Goal: Contribute content: Add original content to the website for others to see

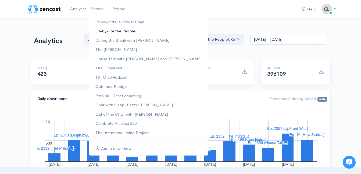
click at [101, 30] on link "Of-By-For the People!" at bounding box center [148, 31] width 119 height 9
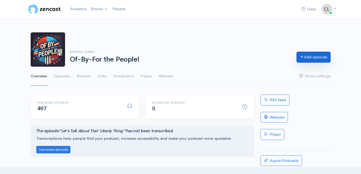
click at [325, 55] on link "Add episode" at bounding box center [313, 57] width 34 height 11
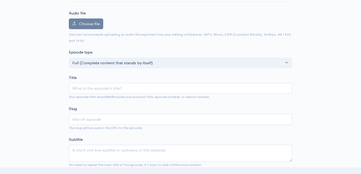
type input "C"
type input "c"
type input "Con"
type input "con"
type input "Cons"
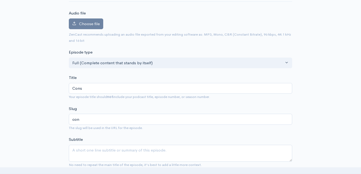
type input "cons"
type input "Const"
type input "const"
type input "Consti"
type input "consti"
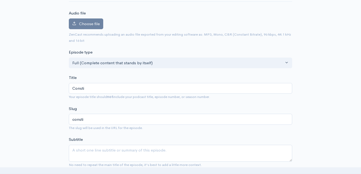
type input "Constit"
type input "constit"
type input "Constitu"
type input "constitu"
type input "Constitut"
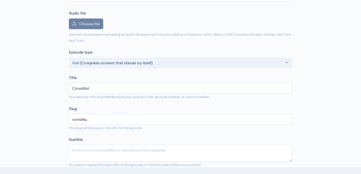
type input "constitut"
type input "Constituti"
type input "constituti"
type input "Constitution"
type input "constitution"
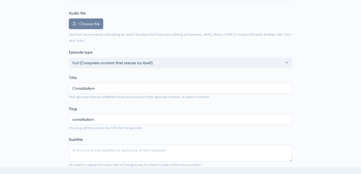
type input "Constitutiona"
type input "constitutiona"
type input "Constitutional"
type input "constitutional"
type input "Constitutional D"
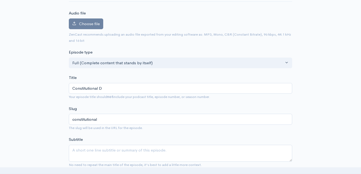
type input "constitutional-d"
type input "Constitutional De"
type input "constitutional-de"
type input "Constitutional Dep"
type input "constitutional-dep"
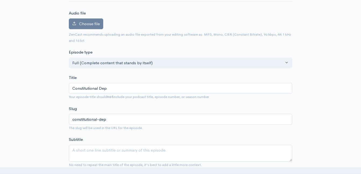
type input "Constitutional De"
type input "constitutional-de"
type input "Constitutional Dee"
type input "constitutional-dee"
type input "Constitutional Deep"
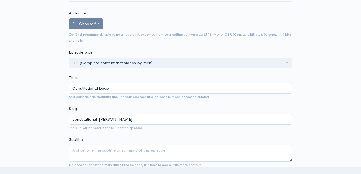
type input "constitutional-deep"
type input "Constitutional Deep D"
type input "constitutional-deep-d"
type input "Constitutional Deep Di"
type input "constitutional-deep-di"
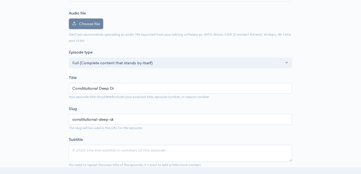
type input "Constitutional Deep Div"
type input "constitutional-deep-div"
type input "Constitutional Deep Dive"
type input "constitutional-deep-dive"
click at [160, 89] on input "Constitutional Deep Dive: Article 3 - Section 2 - Part 3: Federal Jurisdiction" at bounding box center [180, 88] width 223 height 11
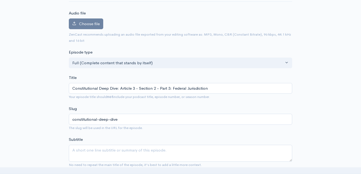
click at [160, 89] on input "Constitutional Deep Dive: Article 3 - Section 2 - Part 3: Federal Jurisdiction" at bounding box center [180, 88] width 223 height 11
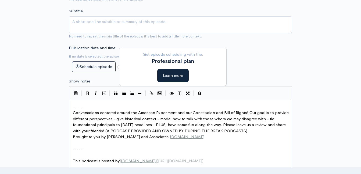
scroll to position [188, 0]
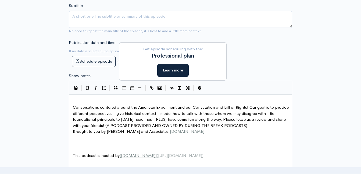
type input "Constitutional Deep Dive: Article 3 - Section 2 - Part 3: Federal Jurisdiction"
type input "constitutional-deep-dive-article-3-section-2-part-3-federal-jurisdiction"
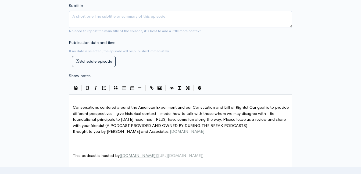
click at [71, 101] on div "xxxxxxxxxx ----- Conversations centered around the American Experiment and our …" at bounding box center [180, 138] width 223 height 86
click at [73, 102] on span "-----" at bounding box center [77, 101] width 9 height 5
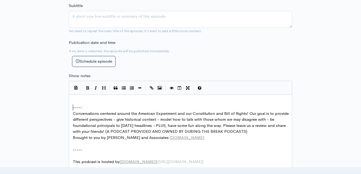
click at [75, 98] on div "xxxxxxxxxx ​ ----- Conversations centered around the American Experiment and ou…" at bounding box center [182, 132] width 221 height 69
type textarea "​"
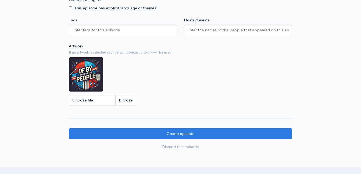
scroll to position [452, 0]
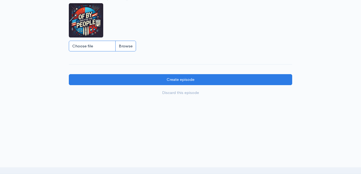
click at [130, 49] on input "Choose file" at bounding box center [102, 46] width 67 height 11
type input "C:\fakepath\5.jpg"
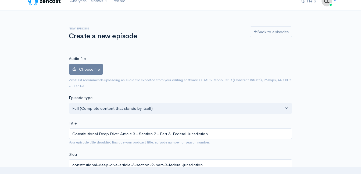
scroll to position [0, 0]
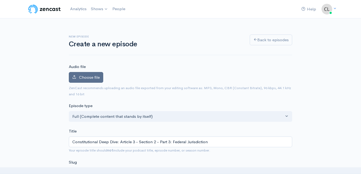
click at [88, 81] on label "Choose file" at bounding box center [86, 77] width 34 height 11
click at [0, 0] on input "Choose file" at bounding box center [0, 0] width 0 height 0
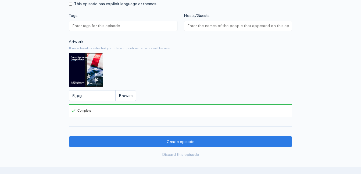
scroll to position [430, 0]
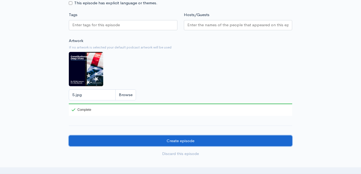
click at [157, 142] on input "Create episode" at bounding box center [180, 141] width 223 height 11
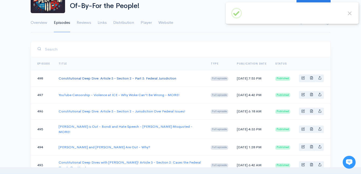
click at [112, 78] on link "Constitutional Deep Dive: Article 3 - Section 2 - Part 3: Federal Jurisdiction" at bounding box center [118, 78] width 118 height 5
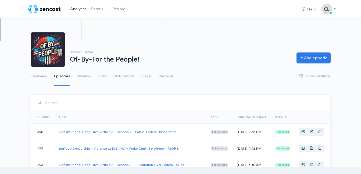
click at [79, 8] on link "Analytics" at bounding box center [78, 9] width 21 height 12
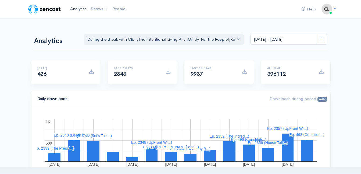
click at [72, 9] on link "Analytics" at bounding box center [78, 9] width 21 height 12
click at [83, 7] on link "Analytics" at bounding box center [78, 9] width 21 height 12
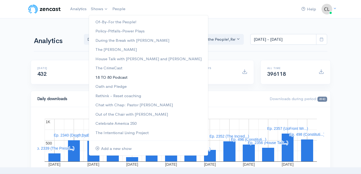
click at [109, 79] on link "18 TO 80 Podcast" at bounding box center [148, 77] width 119 height 9
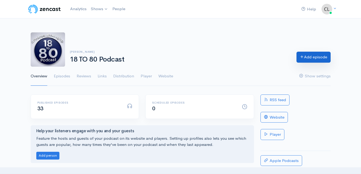
click at [307, 62] on link "Add episode" at bounding box center [313, 57] width 34 height 11
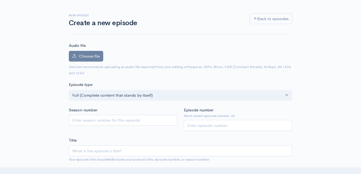
scroll to position [54, 0]
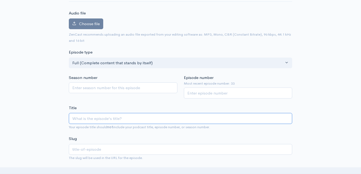
paste input "Urolithin A"
click at [89, 118] on input "Urolithin A" at bounding box center [180, 118] width 223 height 11
type input "UrolithinA"
type input "urolithina"
type input "Urolithin-A"
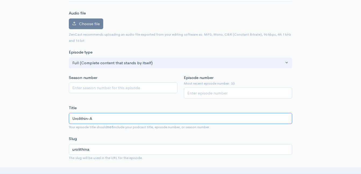
type input "urolithin-a"
type input "Urolithin-A an"
type input "urolithin-a-an"
type input "Urolithin-A and"
type input "urolithin-a-and"
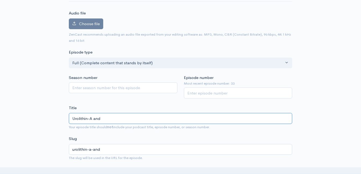
type input "Urolithin-A and S"
type input "urolithin-a-and-s"
type input "Urolithin-A and Sp"
type input "urolithin-a-and-sp"
drag, startPoint x: 127, startPoint y: 119, endPoint x: 104, endPoint y: 115, distance: 23.0
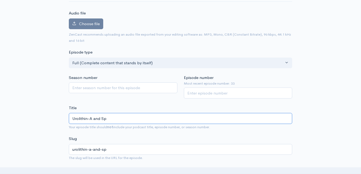
click at [104, 115] on input "Urolithin-A and Sp" at bounding box center [180, 118] width 223 height 11
type input "Urolithin-A and S"
type input "urolithin-a-and-s"
paste input "spermidine"
type input "Urolithin-A and Spermidine"
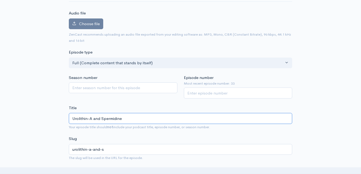
type input "urolithin-a-and-spermidine"
click at [130, 117] on input "Urolithin-A and Spermidine" at bounding box center [180, 118] width 223 height 11
type input "Urolithin-A and Spermidine: C"
type input "urolithin-a-and-spermidine-c"
type input "Urolithin-A and Spermidine: Com"
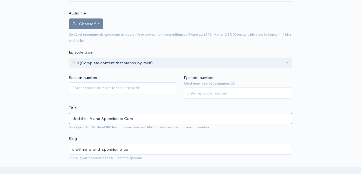
type input "urolithin-a-and-spermidine-com"
type input "Urolithin-A and Spermidine: Comp"
type input "urolithin-a-and-spermidine-comp"
type input "Urolithin-A and Spermidine: Compo"
type input "urolithin-a-and-spermidine-compo"
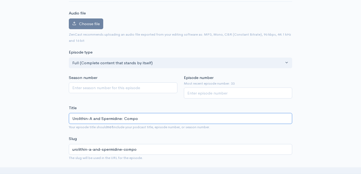
type input "Urolithin-A and Spermidine: Compou"
type input "urolithin-a-and-spermidine-compou"
type input "Urolithin-A and Spermidine: Compound"
type input "urolithin-a-and-spermidine-compound"
type input "Urolithin-A and Spermidine: Compounds"
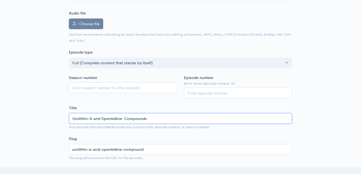
type input "urolithin-a-and-spermidine-compounds"
type input "Urolithin-A and Spermidine: Compounds t"
type input "urolithin-a-and-spermidine-compounds-t"
type input "Urolithin-A and Spermidine: Compounds tha"
type input "urolithin-a-and-spermidine-compounds-tha"
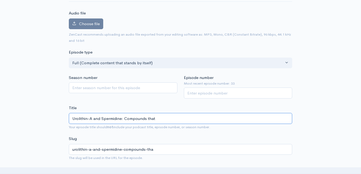
type input "Urolithin-A and Spermidine: Compounds that"
type input "urolithin-a-and-spermidine-compounds-that"
type input "Urolithin-A and Spermidine: Compounds tha"
type input "urolithin-a-and-spermidine-compounds-tha"
type input "Urolithin-A and Spermidine: Compounds th"
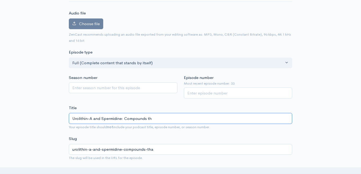
type input "urolithin-a-and-spermidine-compounds-th"
type input "Urolithin-A and Spermidine: Compounds t"
type input "urolithin-a-and-spermidine-compounds-t"
type input "Urolithin-A and Spermidine: Compounds"
type input "urolithin-a-and-spermidine-compounds"
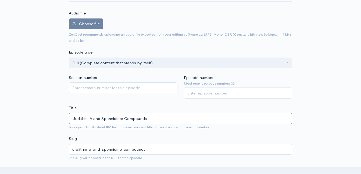
type input "Urolithin-A and Spermidine: Compounds T"
type input "urolithin-a-and-spermidine-compounds-t"
type input "Urolithin-A and Spermidine: Compounds Th"
type input "urolithin-a-and-spermidine-compounds-th"
type input "Urolithin-A and Spermidine: Compounds Tha"
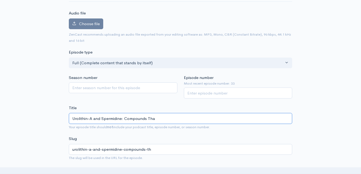
type input "urolithin-a-and-spermidine-compounds-tha"
type input "Urolithin-A and Spermidine: Compounds That"
type input "urolithin-a-and-spermidine-compounds-that"
type input "Urolithin-A and Spermidine: Compounds That A"
type input "urolithin-a-and-spermidine-compounds-that-a"
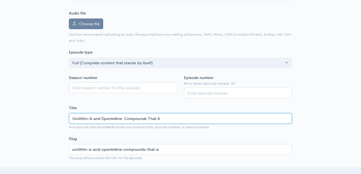
type input "Urolithin-A and Spermidine: Compounds That Ai"
type input "urolithin-a-and-spermidine-compounds-that-ai"
type input "Urolithin-A and Spermidine: Compounds That Aid"
type input "urolithin-a-and-spermidine-compounds-that-aid"
type input "Urolithin-A and Spermidine: Compounds That Aid i"
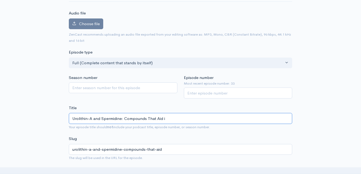
type input "urolithin-a-and-spermidine-compounds-that-aid-i"
type input "Urolithin-A and Spermidine: Compounds That Aid in"
type input "urolithin-a-and-spermidine-compounds-that-aid-in"
type input "Urolithin-A and Spermidine: Compounds That Aid in c"
type input "urolithin-a-and-spermidine-compounds-that-aid-in-c"
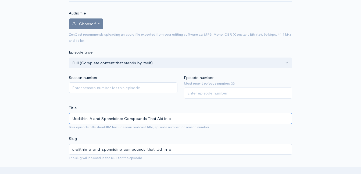
type input "Urolithin-A and Spermidine: Compounds That Aid in ce"
type input "urolithin-a-and-spermidine-compounds-that-aid-in-ce"
type input "Urolithin-A and Spermidine: Compounds That Aid in cel"
type input "urolithin-a-and-spermidine-compounds-that-aid-in-cel"
type input "Urolithin-A and Spermidine: Compounds That Aid in cell"
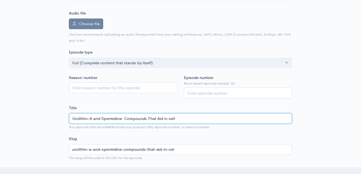
type input "urolithin-a-and-spermidine-compounds-that-aid-in-cell"
type input "Urolithin-A and Spermidine: Compounds That Aid in cel"
type input "urolithin-a-and-spermidine-compounds-that-aid-in-cel"
type input "Urolithin-A and Spermidine: Compounds That Aid in ce"
type input "urolithin-a-and-spermidine-compounds-that-aid-in-ce"
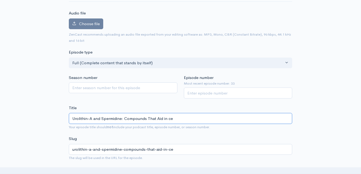
type input "Urolithin-A and Spermidine: Compounds That Aid in c"
type input "urolithin-a-and-spermidine-compounds-that-aid-in-c"
type input "Urolithin-A and Spermidine: Compounds That Aid in"
type input "urolithin-a-and-spermidine-compounds-that-aid-in"
type input "Urolithin-A and Spermidine: Compounds That Aid in C"
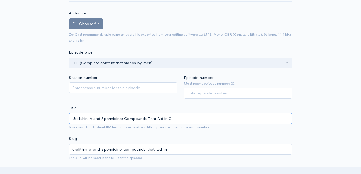
type input "urolithin-a-and-spermidine-compounds-that-aid-in-c"
type input "Urolithin-A and Spermidine: Compounds That Aid in Ce"
type input "urolithin-a-and-spermidine-compounds-that-aid-in-ce"
type input "Urolithin-A and Spermidine: Compounds That Aid in Cel"
type input "urolithin-a-and-spermidine-compounds-that-aid-in-cel"
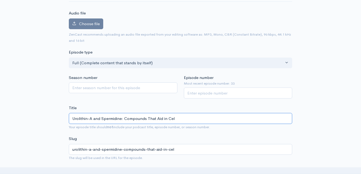
type input "Urolithin-A and Spermidine: Compounds That Aid in Cell"
type input "urolithin-a-and-spermidine-compounds-that-aid-in-cell"
type input "Urolithin-A and Spermidine: Compounds That Aid in Cellu"
type input "urolithin-a-and-spermidine-compounds-that-aid-in-cellu"
type input "Urolithin-A and Spermidine: Compounds That Aid in Cellul"
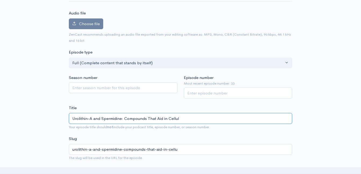
type input "urolithin-a-and-spermidine-compounds-that-aid-in-cellul"
type input "Urolithin-A and Spermidine: Compounds That Aid in Cellula"
type input "urolithin-a-and-spermidine-compounds-that-aid-in-cellula"
type input "Urolithin-A and Spermidine: Compounds That Aid in Cellular"
type input "urolithin-a-and-spermidine-compounds-that-aid-in-cellular"
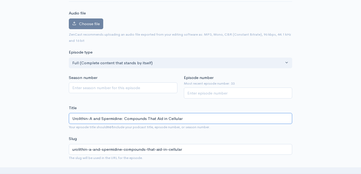
type input "Urolithin-A and Spermidine: Compounds That Aid in Cellular H"
type input "urolithin-a-and-spermidine-compounds-that-aid-in-cellular-h"
type input "Urolithin-A and Spermidine: Compounds That Aid in Cellular He"
type input "urolithin-a-and-spermidine-compounds-that-aid-in-cellular-he"
type input "Urolithin-A and Spermidine: Compounds That Aid in Cellular Hea"
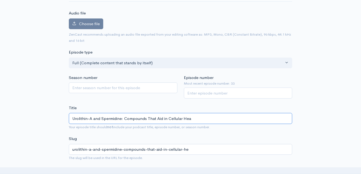
type input "urolithin-a-and-spermidine-compounds-that-aid-in-cellular-hea"
type input "Urolithin-A and Spermidine: Compounds That Aid in Cellular Heal"
type input "urolithin-a-and-spermidine-compounds-that-aid-in-cellular-heal"
type input "Urolithin-A and Spermidine: Compounds That Aid in Cellular Healt"
type input "urolithin-a-and-spermidine-compounds-that-aid-in-cellular-healt"
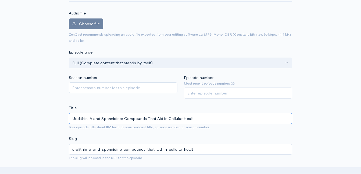
type input "Urolithin-A and Spermidine: Compounds That Aid in Cellular Health"
type input "urolithin-a-and-spermidine-compounds-that-aid-in-cellular-health"
type input "Urolithin-A and Spermidine: Compounds That Aid in Cellular Health AN"
type input "urolithin-a-and-spermidine-compounds-that-aid-in-cellular-health-an"
type input "Urolithin-A and Spermidine: Compounds That Aid in Cellular Health AND"
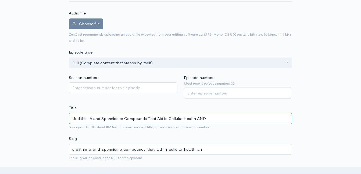
type input "urolithin-a-and-spermidine-compounds-that-aid-in-cellular-health-and"
type input "Urolithin-A and Spermidine: Compounds That Aid in Cellular Health AND A"
type input "urolithin-a-and-spermidine-compounds-that-aid-in-cellular-health-and-a"
type input "Urolithin-A and Spermidine: Compounds That Aid in Cellular Health AND An"
type input "urolithin-a-and-spermidine-compounds-that-aid-in-cellular-health-and-an"
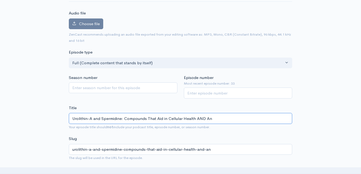
type input "Urolithin-A and Spermidine: Compounds That Aid in Cellular Health AND Ant"
type input "urolithin-a-and-spermidine-compounds-that-aid-in-cellular-health-and-ant"
type input "Urolithin-A and Spermidine: Compounds That Aid in Cellular Health AND An"
type input "urolithin-a-and-spermidine-compounds-that-aid-in-cellular-health-and-an"
type input "Urolithin-A and Spermidine: Compounds That Aid in Cellular Health AND A"
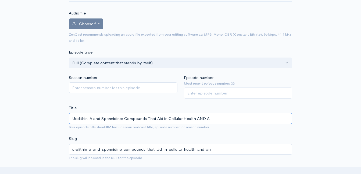
type input "urolithin-a-and-spermidine-compounds-that-aid-in-cellular-health-and-a"
type input "Urolithin-A and Spermidine: Compounds That Aid in Cellular Health AND"
type input "urolithin-a-and-spermidine-compounds-that-aid-in-cellular-health-and"
type input "Urolithin-A and Spermidine: Compounds That Aid in Cellular Health AND P"
type input "urolithin-a-and-spermidine-compounds-that-aid-in-cellular-health-and-p"
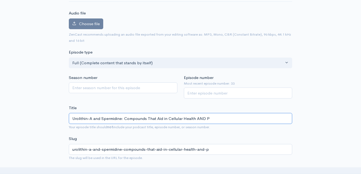
type input "Urolithin-A and Spermidine: Compounds That Aid in Cellular Health AND"
type input "urolithin-a-and-spermidine-compounds-that-aid-in-cellular-health-and"
type input "Urolithin-A and Spermidine: Compounds That Aid in Cellular Health AND w"
type input "urolithin-a-and-spermidine-compounds-that-aid-in-cellular-health-and-w"
type input "Urolithin-A and Spermidine: Compounds That Aid in Cellular Health AND wi"
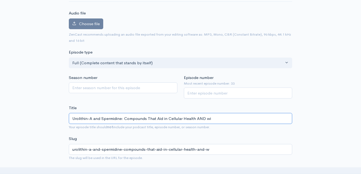
type input "urolithin-a-and-spermidine-compounds-that-aid-in-cellular-health-and-wi"
type input "Urolithin-A and Spermidine: Compounds That Aid in Cellular Health AND with"
type input "urolithin-a-and-spermidine-compounds-that-aid-in-cellular-health-and-with"
type input "Urolithin-A and Spermidine: Compounds That Aid in Cellular Health AND with A"
type input "urolithin-a-and-spermidine-compounds-that-aid-in-cellular-health-and-with-a"
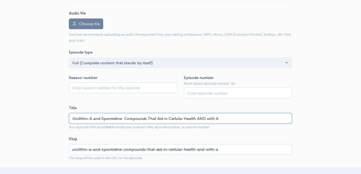
type input "Urolithin-A and Spermidine: Compounds That Aid in Cellular Health AND with An"
type input "urolithin-a-and-spermidine-compounds-that-aid-in-cellular-health-and-with-an"
type input "Urolithin-A and Spermidine: Compounds That Aid in Cellular Health AND with Ani"
type input "urolithin-a-and-spermidine-compounds-that-aid-in-cellular-health-and-with-ani"
type input "Urolithin-A and Spermidine: Compounds That Aid in Cellular Health AND with Anit"
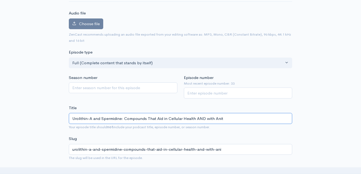
type input "urolithin-a-and-spermidine-compounds-that-aid-in-cellular-health-and-with-anit"
type input "Urolithin-A and Spermidine: Compounds That Aid in Cellular Health AND with Ani"
type input "urolithin-a-and-spermidine-compounds-that-aid-in-cellular-health-and-with-ani"
type input "Urolithin-A and Spermidine: Compounds That Aid in Cellular Health AND with An"
type input "urolithin-a-and-spermidine-compounds-that-aid-in-cellular-health-and-with-an"
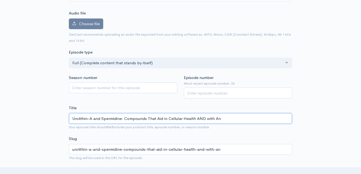
type input "Urolithin-A and Spermidine: Compounds That Aid in Cellular Health AND with A"
type input "urolithin-a-and-spermidine-compounds-that-aid-in-cellular-health-and-with-a"
type input "Urolithin-A and Spermidine: Compounds That Aid in Cellular Health AND with"
type input "urolithin-a-and-spermidine-compounds-that-aid-in-cellular-health-and-with"
type input "Urolithin-A and Spermidine: Compounds That Aid in Cellular Health AND wit"
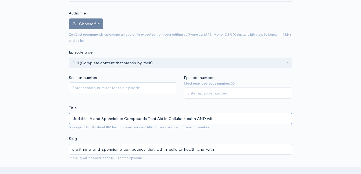
type input "urolithin-a-and-spermidine-compounds-that-aid-in-cellular-health-and-wit"
type input "Urolithin-A and Spermidine: Compounds That Aid in Cellular Health AND wi"
type input "urolithin-a-and-spermidine-compounds-that-aid-in-cellular-health-and-wi"
type input "Urolithin-A and Spermidine: Compounds That Aid in Cellular Health AND w"
type input "urolithin-a-and-spermidine-compounds-that-aid-in-cellular-health-and-w"
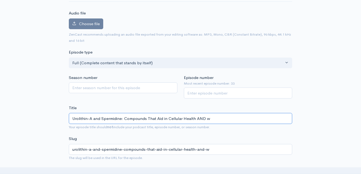
type input "Urolithin-A and Spermidine: Compounds That Aid in Cellular Health AND"
type input "urolithin-a-and-spermidine-compounds-that-aid-in-cellular-health-and"
type input "Urolithin-A and Spermidine: Compounds That Aid in Cellular Health AND A"
type input "urolithin-a-and-spermidine-compounds-that-aid-in-cellular-health-and-a"
type input "Urolithin-A and Spermidine: Compounds That Aid in Cellular Health AND An"
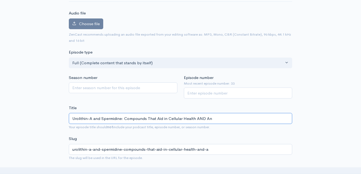
type input "urolithin-a-and-spermidine-compounds-that-aid-in-cellular-health-and-an"
type input "Urolithin-A and Spermidine: Compounds That Aid in Cellular Health AND Ant"
type input "urolithin-a-and-spermidine-compounds-that-aid-in-cellular-health-and-ant"
type input "Urolithin-A and Spermidine: Compounds That Aid in Cellular Health AND Anti"
type input "urolithin-a-and-spermidine-compounds-that-aid-in-cellular-health-and-anti"
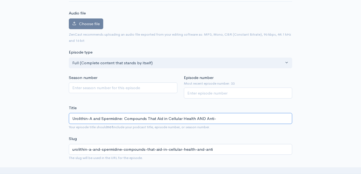
type input "Urolithin-A and Spermidine: Compounds That Aid in Cellular Health AND Anti-A"
type input "urolithin-a-and-spermidine-compounds-that-aid-in-cellular-health-and-anti-a"
type input "Urolithin-A and Spermidine: Compounds That Aid in Cellular Health AND Anti-Ag"
type input "urolithin-a-and-spermidine-compounds-that-aid-in-cellular-health-and-anti-ag"
type input "Urolithin-A and Spermidine: Compounds That Aid in Cellular Health AND Anti-Agin"
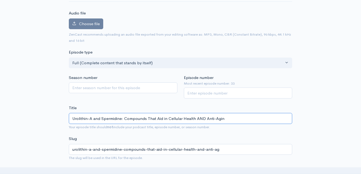
type input "urolithin-a-and-spermidine-compounds-that-aid-in-cellular-health-and-anti-agin"
type input "Urolithin-A and Spermidine: Compounds That Aid in Cellular Health AND Anti-Aging"
type input "urolithin-a-and-spermidine-compounds-that-aid-in-cellular-health-and-anti-aging"
click at [191, 118] on input "Urolithin-A and Spermidine: Compounds That Aid in Cellular Health AND Anti-Agin…" at bounding box center [180, 118] width 223 height 11
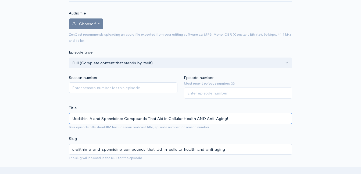
click at [191, 117] on input "Urolithin-A and Spermidine: Compounds That Aid in Cellular Health AND Anti-Agin…" at bounding box center [180, 118] width 223 height 11
click at [160, 118] on input "Urolithin-A and Spermidine: Compounds That Aid in Cellular Health AND Anti-Agin…" at bounding box center [180, 118] width 223 height 11
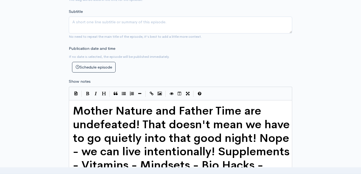
scroll to position [215, 0]
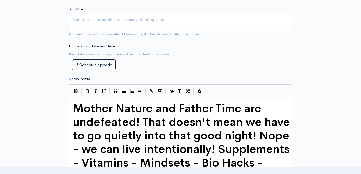
type input "Urolithin-A and Spermidine: Compounds That Aid in Cellular Health AND Anti-Agin…"
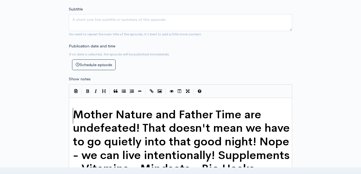
click at [108, 103] on pre "​" at bounding box center [182, 105] width 221 height 6
type textarea "​"
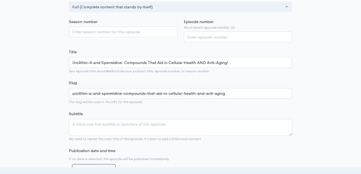
scroll to position [107, 0]
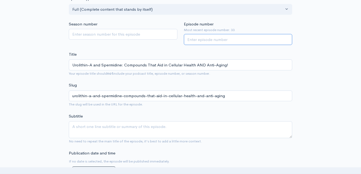
click at [220, 39] on input "Episode number" at bounding box center [238, 39] width 108 height 11
type input "34"
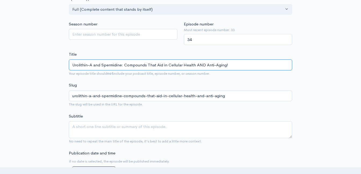
click at [146, 66] on input "Urolithin-A and Spermidine: Compounds That Aid in Cellular Health AND Anti-Agin…" at bounding box center [180, 65] width 223 height 11
type input "Urolithin-A and Spermidine: Compounds/S That Aid in Cellular Health AND Anti-Ag…"
type input "urolithin-a-and-spermidine-compoundss-that-aid-in-cellular-health-and-anti-aging"
type input "Urolithin-A and Spermidine: Compounds/Su That Aid in Cellular Health AND Anti-A…"
type input "urolithin-a-and-spermidine-compoundssu-that-aid-in-cellular-health-and-anti-agi…"
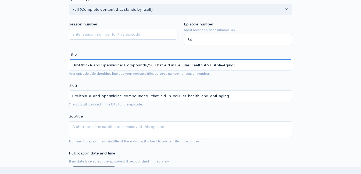
type input "Urolithin-A and Spermidine: Compounds/Sup That Aid in Cellular Health AND Anti-…"
type input "urolithin-a-and-spermidine-compoundssup-that-aid-in-cellular-health-and-anti-ag…"
type input "Urolithin-A and Spermidine: Compounds/Supp That Aid in Cellular Health AND Anti…"
type input "urolithin-a-and-spermidine-compoundssupp-that-aid-in-cellular-health-and-anti-a…"
type input "Urolithin-A and Spermidine: Compounds/Suppl That Aid in Cellular Health AND Ant…"
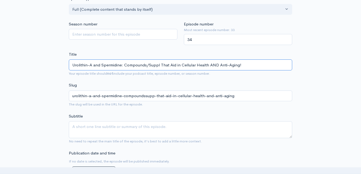
type input "urolithin-a-and-spermidine-compoundssuppl-that-aid-in-cellular-health-and-anti-…"
type input "Urolithin-A and Spermidine: Compounds/Supple That Aid in Cellular Health AND An…"
type input "urolithin-a-and-spermidine-compoundssupple-that-aid-in-cellular-health-and-anti…"
type input "Urolithin-A and Spermidine: Compounds/Supplem That Aid in Cellular Health AND A…"
type input "urolithin-a-and-spermidine-compoundssupplem-that-aid-in-cellular-health-and-ant…"
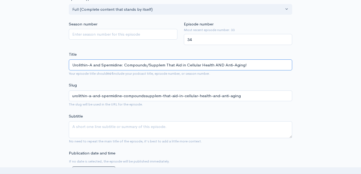
type input "Urolithin-A and Spermidine: Compounds/Suppleme That Aid in Cellular Health AND …"
type input "urolithin-a-and-spermidine-compoundssuppleme-that-aid-in-cellular-health-and-an…"
type input "Urolithin-A and Spermidine: Compounds/Supplemen That Aid in Cellular Health AND…"
type input "urolithin-a-and-spermidine-compoundssupplemen-that-aid-in-cellular-health-and-a…"
type input "Urolithin-A and Spermidine: Compounds/Supplement That Aid in Cellular Health AN…"
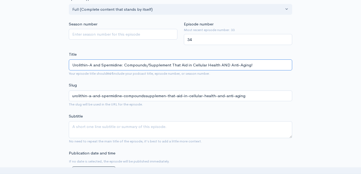
type input "urolithin-a-and-spermidine-compoundssupplement-that-aid-in-cellular-health-and-…"
type input "Urolithin-A and Spermidine: Compounds/Supplements That Aid in Cellular Health A…"
type input "urolithin-a-and-spermidine-compoundssupplements-that-aid-in-cellular-health-and…"
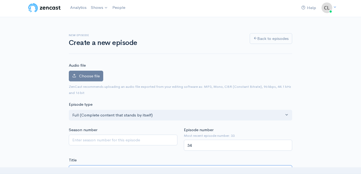
scroll to position [0, 0]
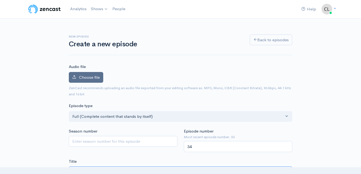
type input "Urolithin-A and Spermidine: Compounds/Supplements That Aid in Cellular Health A…"
click at [94, 77] on span "Choose file" at bounding box center [89, 77] width 21 height 5
click at [0, 0] on input "Choose file" at bounding box center [0, 0] width 0 height 0
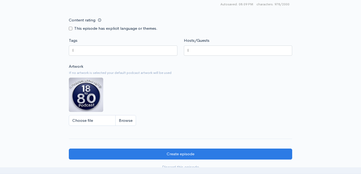
scroll to position [671, 0]
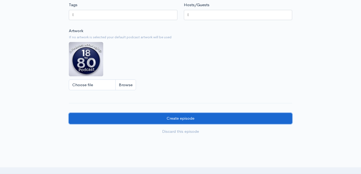
click at [131, 124] on input "Create episode" at bounding box center [180, 118] width 223 height 11
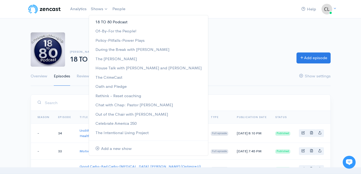
click at [105, 21] on link "18 TO 80 Podcast" at bounding box center [148, 21] width 119 height 9
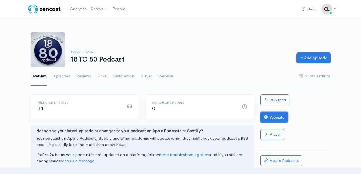
click at [278, 118] on link "Website" at bounding box center [273, 117] width 27 height 11
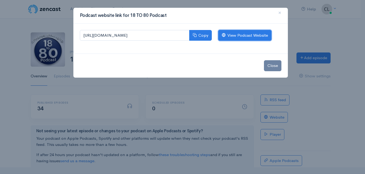
click at [237, 33] on link "View Podcast Website" at bounding box center [244, 35] width 53 height 11
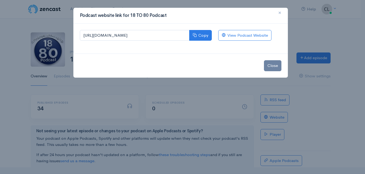
click at [280, 13] on span "×" at bounding box center [279, 13] width 3 height 8
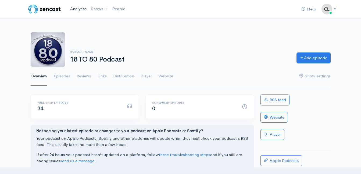
click at [79, 7] on link "Analytics" at bounding box center [78, 9] width 21 height 12
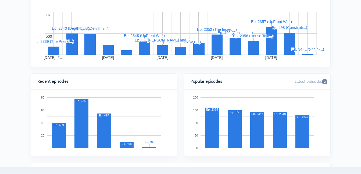
scroll to position [134, 0]
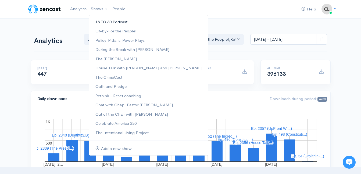
click at [101, 20] on link "18 TO 80 Podcast" at bounding box center [148, 21] width 119 height 9
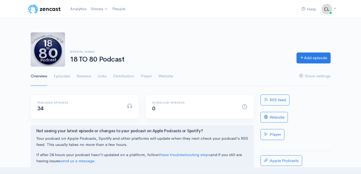
click at [71, 78] on ul "Overview Episodes Reviews Links Distribution Player Website Show settings" at bounding box center [181, 76] width 300 height 19
click at [70, 77] on link "Episodes" at bounding box center [62, 76] width 16 height 19
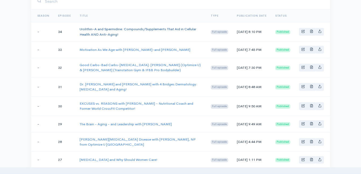
scroll to position [81, 0]
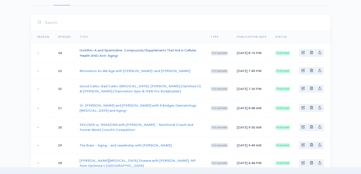
click at [87, 50] on link "Urolithin-A and Spermidine: Compounds/Supplements That Aid in Cellular Health A…" at bounding box center [137, 53] width 117 height 10
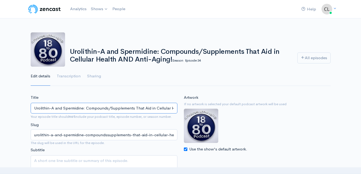
click at [72, 109] on input "Urolithin-A and Spermidine: Compounds/Supplements That Aid in Cellular Health A…" at bounding box center [104, 108] width 147 height 11
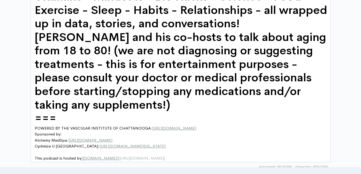
scroll to position [2, 0]
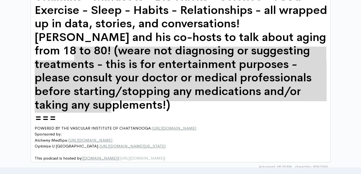
type textarea "rcise - Sleep - Habits - Relationships - all wrapped up in data, stories, and c…"
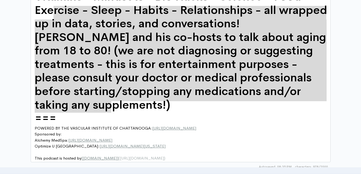
drag, startPoint x: 115, startPoint y: 101, endPoint x: 68, endPoint y: 39, distance: 77.3
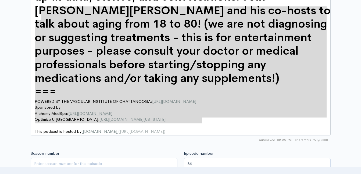
scroll to position [342, 0]
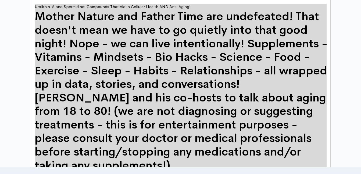
drag, startPoint x: 206, startPoint y: 121, endPoint x: 13, endPoint y: 3, distance: 226.0
type textarea "Urolithin-A and Spermidine: Compounds That Aid in Cellular Health AND Anti-Agin…"
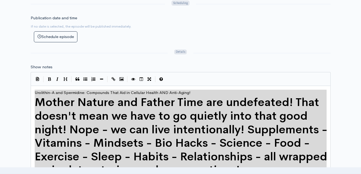
scroll to position [181, 0]
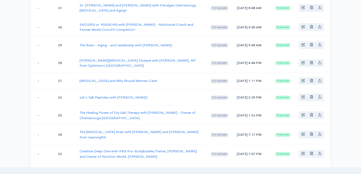
scroll to position [81, 0]
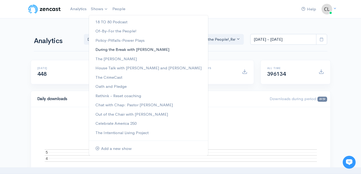
click at [107, 50] on link "During the Break with [PERSON_NAME]" at bounding box center [148, 49] width 119 height 9
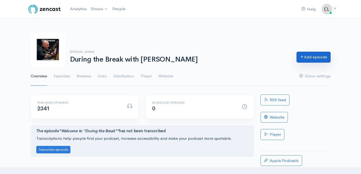
click at [315, 58] on link "Add episode" at bounding box center [313, 57] width 34 height 11
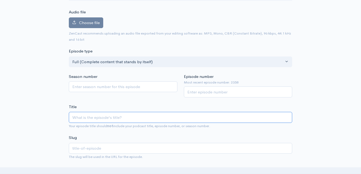
scroll to position [57, 0]
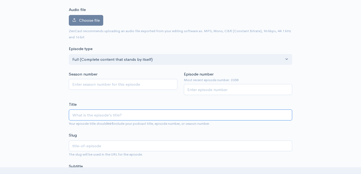
click at [98, 116] on input "Title" at bounding box center [180, 115] width 223 height 11
type input "1"
type input "18"
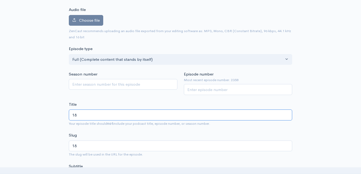
type input "18T"
type input "18t"
type input "18TO"
type input "18to"
type input "18TO8"
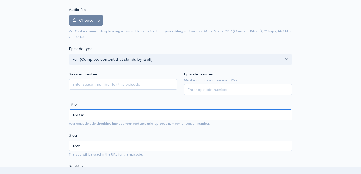
type input "18to8"
type input "18TO80"
type input "18to80"
type input "18TO80 P"
type input "18to80-p"
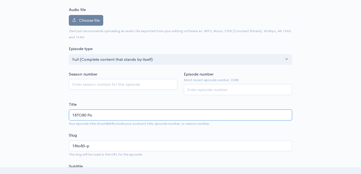
type input "18TO80 Pod"
type input "18to80-pod"
type input "18TO80 Podc"
type input "18to80-podc"
type input "18TO80 Podcas"
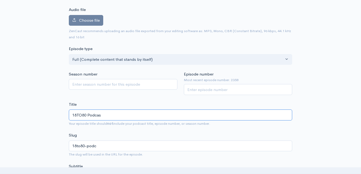
type input "18to80-podcas"
type input "18TO80 Podcast"
type input "18to80-podcast"
type input "18TO80 Podcast S"
type input "18to80-podcast-s"
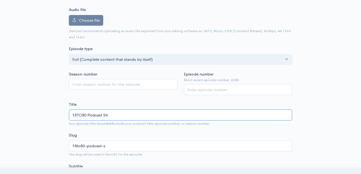
type input "18TO80 Podcast Sha"
type input "18to80-podcast-sha"
type input "18TO80 Podcast Shar"
type input "18to80-podcast-shar"
type input "18TO80 Podcast Share"
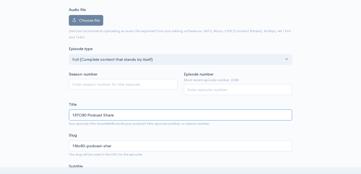
type input "18to80-podcast-share"
paste input "Urolithin-A and Spermidine: Compounds/Supplements That Aid in Cellular Health A…"
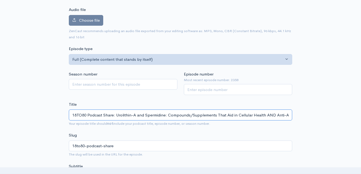
scroll to position [0, 8]
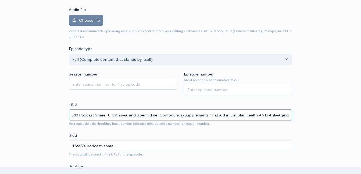
type input "18TO80 Podcast Share: Urolithin-A and Spermidine: Compounds/Supplements That Ai…"
type input "18to80-podcast-share-urolithin-a-and-spermidine-compoundssupplements-that-aid-i…"
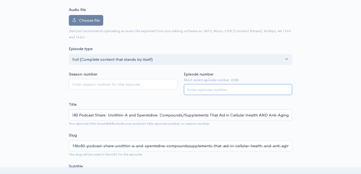
scroll to position [0, 0]
click at [203, 90] on input "Episode number" at bounding box center [238, 89] width 108 height 11
type input "2359"
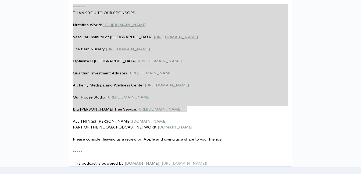
drag, startPoint x: 190, startPoint y: 96, endPoint x: 59, endPoint y: -13, distance: 170.6
type textarea "​===== THANK YOU TO OUR SPONSORS: Nutrition World: https://nutritionw.com/ Vasc…"
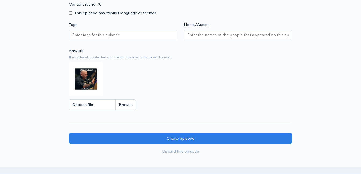
scroll to position [642, 0]
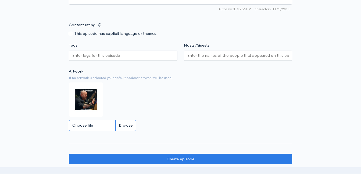
click at [125, 131] on input "Choose file" at bounding box center [102, 125] width 67 height 11
type input "C:\fakepath\image (6).jpg"
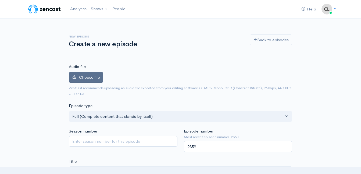
click at [78, 75] on label "Choose file" at bounding box center [86, 77] width 34 height 11
click at [0, 0] on input "Choose file" at bounding box center [0, 0] width 0 height 0
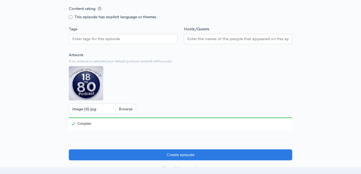
scroll to position [725, 0]
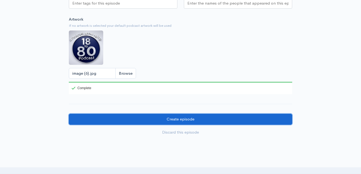
click at [196, 123] on input "Create episode" at bounding box center [180, 119] width 223 height 11
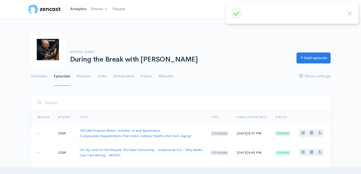
click at [73, 7] on link "Analytics" at bounding box center [78, 9] width 21 height 12
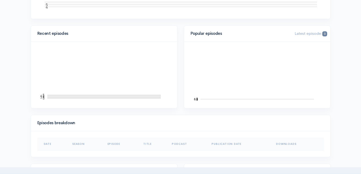
scroll to position [161, 0]
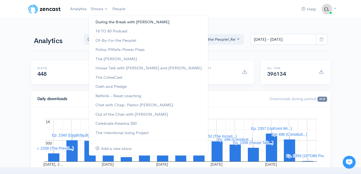
click at [100, 20] on link "During the Break with [PERSON_NAME]" at bounding box center [148, 21] width 119 height 9
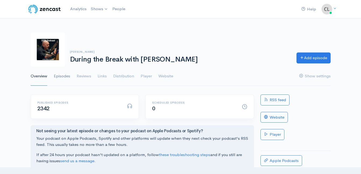
click at [64, 75] on link "Episodes" at bounding box center [62, 76] width 16 height 19
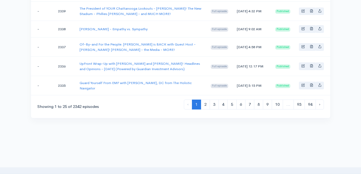
scroll to position [510, 0]
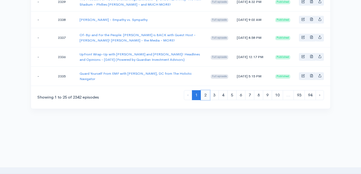
click at [203, 100] on link "2" at bounding box center [205, 95] width 9 height 10
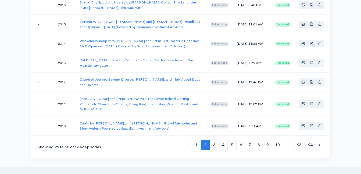
scroll to position [483, 0]
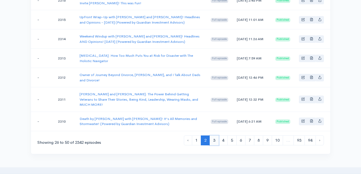
click at [214, 139] on link "3" at bounding box center [213, 141] width 9 height 10
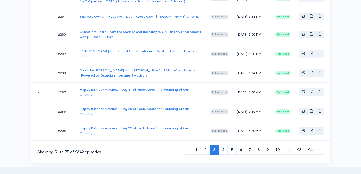
scroll to position [483, 0]
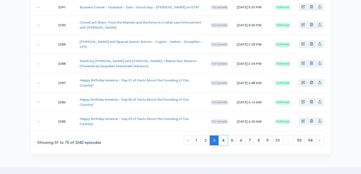
click at [224, 141] on link "4" at bounding box center [222, 141] width 9 height 10
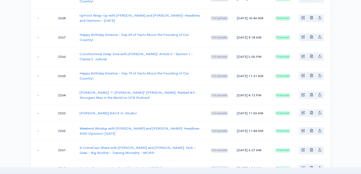
scroll to position [430, 0]
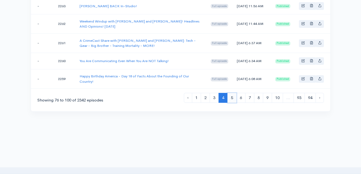
click at [230, 103] on link "5" at bounding box center [231, 98] width 9 height 10
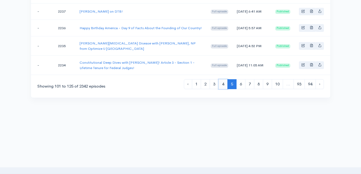
click at [221, 85] on link "4" at bounding box center [222, 84] width 9 height 10
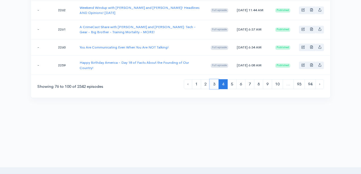
click at [212, 86] on link "3" at bounding box center [213, 84] width 9 height 10
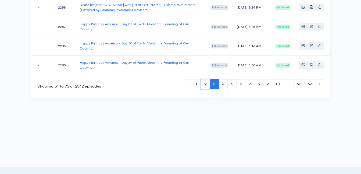
click at [205, 87] on link "2" at bounding box center [205, 84] width 9 height 10
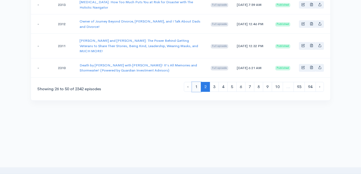
click at [195, 87] on link "1" at bounding box center [196, 87] width 9 height 10
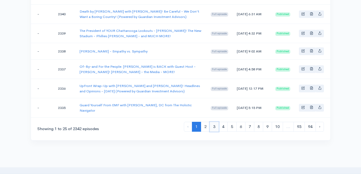
click at [213, 132] on link "3" at bounding box center [213, 127] width 9 height 10
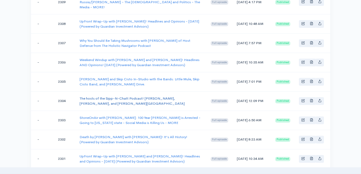
click at [180, 96] on link "The hosts of the Sipp-N-Chatt Podcast! Damien Vinson, Randy Stargin Jr., and C.…" at bounding box center [131, 101] width 105 height 10
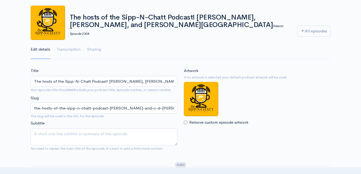
click at [185, 122] on input "Remove custom episode artwork" at bounding box center [185, 122] width 3 height 3
checkbox input "true"
click at [234, 131] on input "Choose file" at bounding box center [217, 134] width 67 height 11
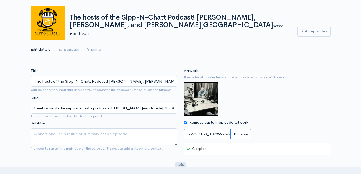
click at [242, 136] on input "536267150_10239928745542525_135647564677446493_n.jpg" at bounding box center [217, 134] width 67 height 11
type input "C:\fakepath\PhotoGrid_1759280171975.jpg"
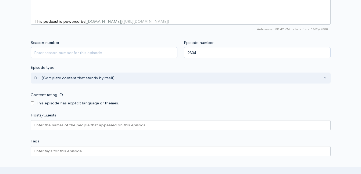
scroll to position [642, 0]
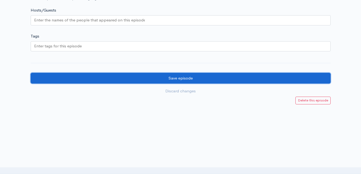
click at [272, 78] on input "Save episode" at bounding box center [181, 78] width 300 height 11
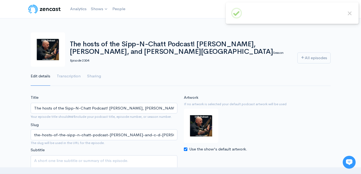
click at [185, 150] on input "Use the show's default artwork." at bounding box center [185, 149] width 3 height 3
checkbox input "false"
click at [244, 164] on input "Choose file" at bounding box center [217, 161] width 67 height 11
type input "C:\fakepath\PhotoGrid_1759280171975.jpg"
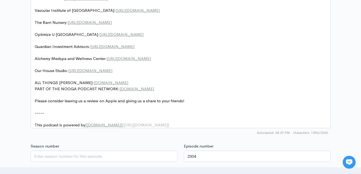
scroll to position [642, 0]
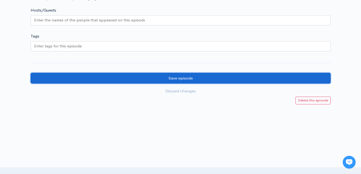
click at [253, 79] on input "Save episode" at bounding box center [181, 78] width 300 height 11
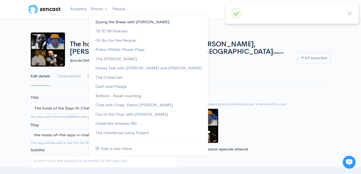
click at [100, 23] on link "During the Break with [PERSON_NAME]" at bounding box center [148, 21] width 119 height 9
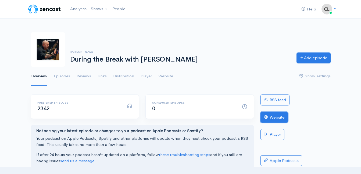
click at [277, 117] on link "Website" at bounding box center [273, 117] width 27 height 11
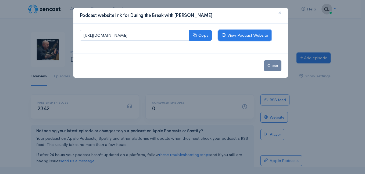
click at [245, 38] on link "View Podcast Website" at bounding box center [244, 35] width 53 height 11
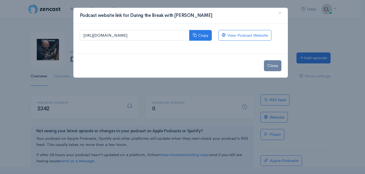
click at [59, 19] on div "Podcast website link for During the Break with [PERSON_NAME] × [URL][DOMAIN_NAM…" at bounding box center [182, 87] width 365 height 174
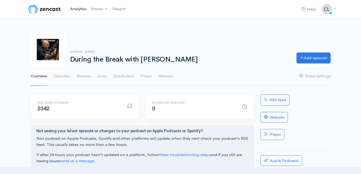
click at [76, 9] on link "Analytics" at bounding box center [78, 9] width 21 height 12
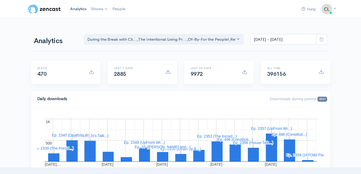
click at [77, 9] on link "Analytics" at bounding box center [78, 9] width 21 height 12
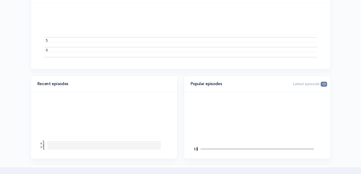
scroll to position [161, 0]
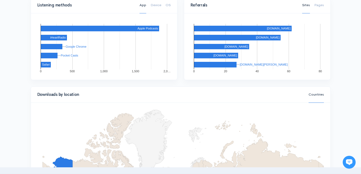
scroll to position [215, 0]
